Goal: Find contact information: Obtain details needed to contact an individual or organization

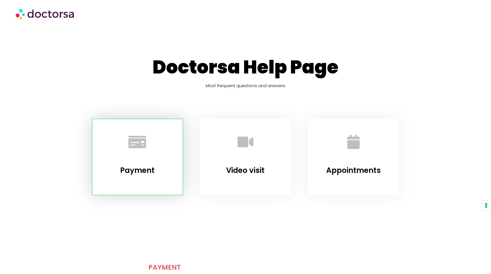
click at [155, 151] on div at bounding box center [138, 143] width 76 height 34
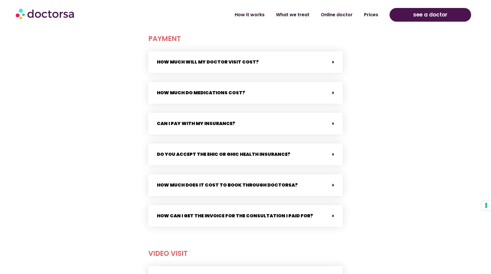
scroll to position [229, 0]
click at [227, 141] on div "How much will my doctor visit cost? Each provider sets her own fee. You can see…" at bounding box center [245, 138] width 195 height 175
click at [226, 154] on link "Do you accept the EHIC or GHIC health insurance?" at bounding box center [224, 153] width 134 height 7
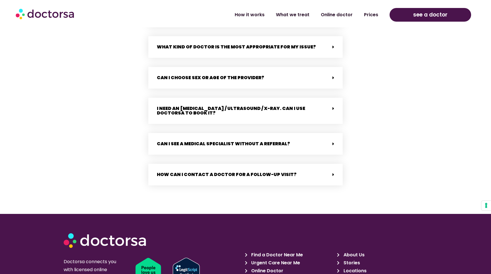
scroll to position [1122, 0]
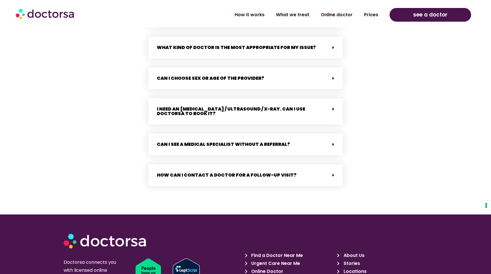
click at [230, 67] on div "Can I choose sex or age of the provider?" at bounding box center [245, 78] width 195 height 22
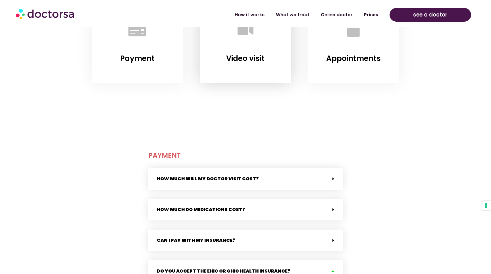
scroll to position [110, 0]
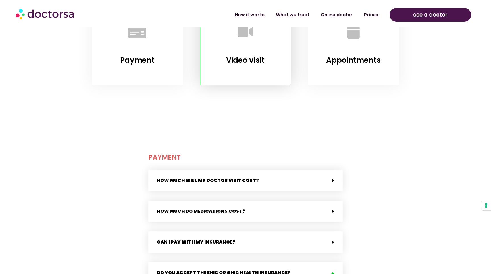
click at [257, 71] on div "Video visit" at bounding box center [245, 47] width 91 height 76
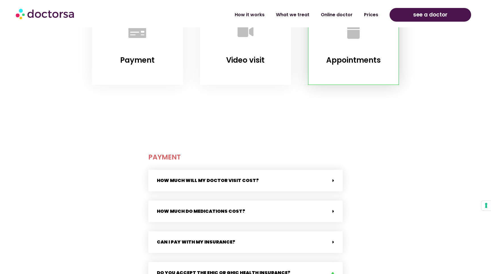
click at [351, 53] on div "Appointments" at bounding box center [354, 41] width 76 height 50
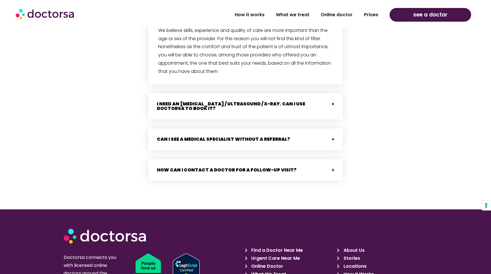
scroll to position [1295, 0]
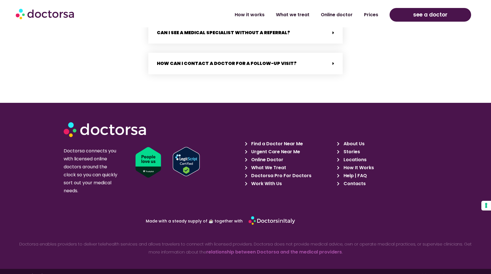
click at [354, 179] on span "Contacts" at bounding box center [354, 183] width 24 height 8
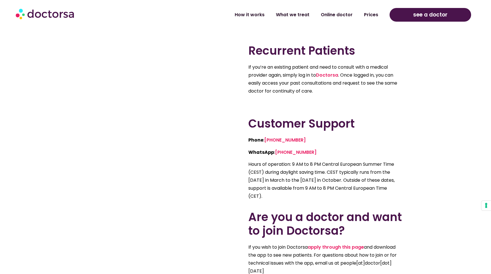
scroll to position [173, 0]
click at [292, 153] on link "[PHONE_NUMBER]" at bounding box center [296, 151] width 42 height 7
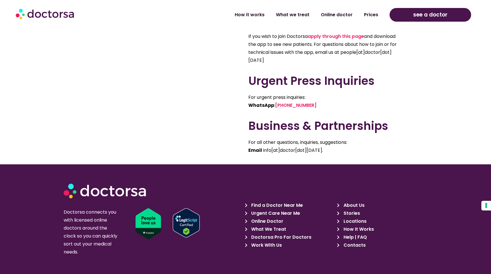
scroll to position [387, 0]
